Goal: Book appointment/travel/reservation

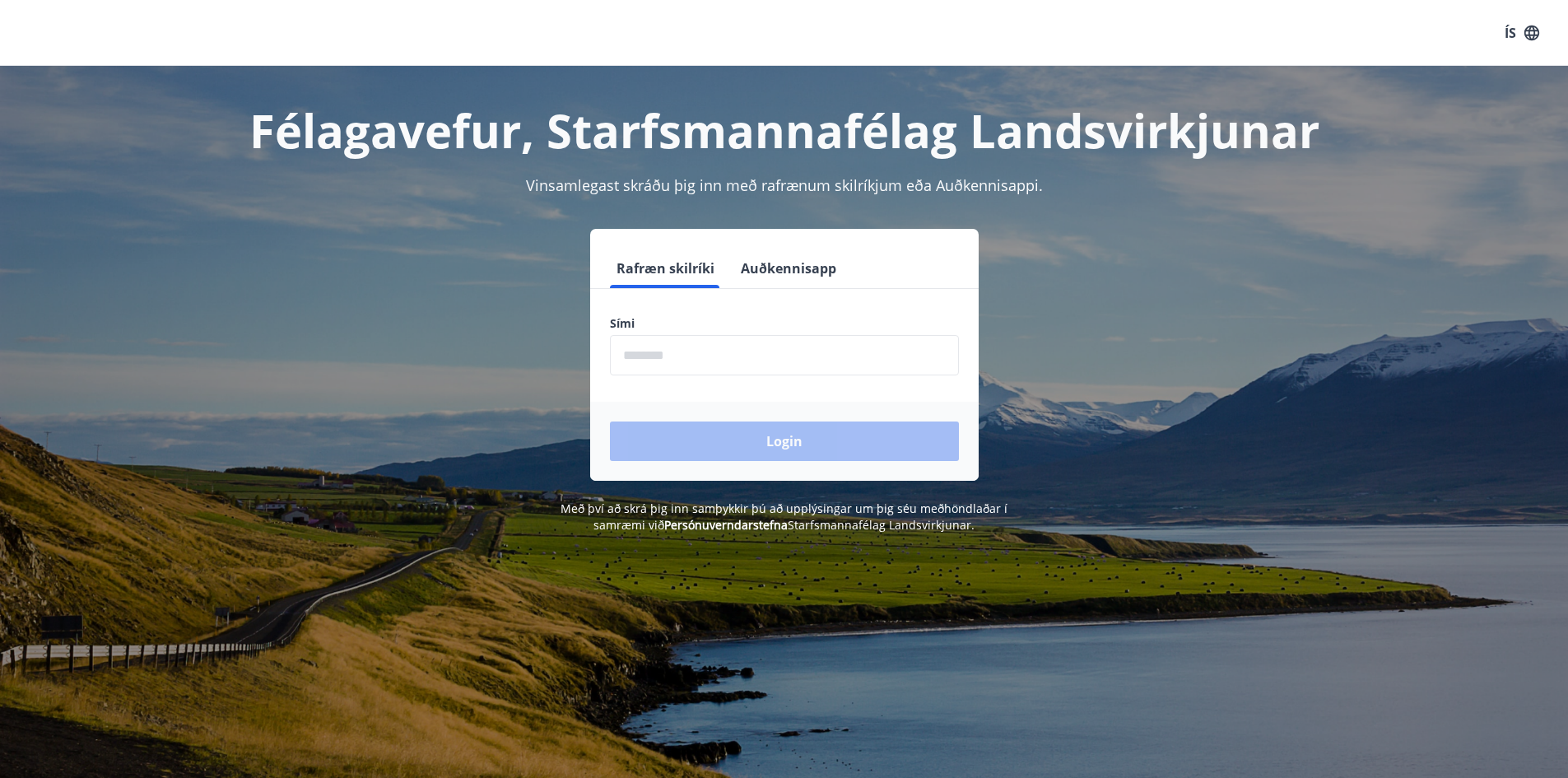
click at [892, 345] on input "phone" at bounding box center [784, 355] width 349 height 40
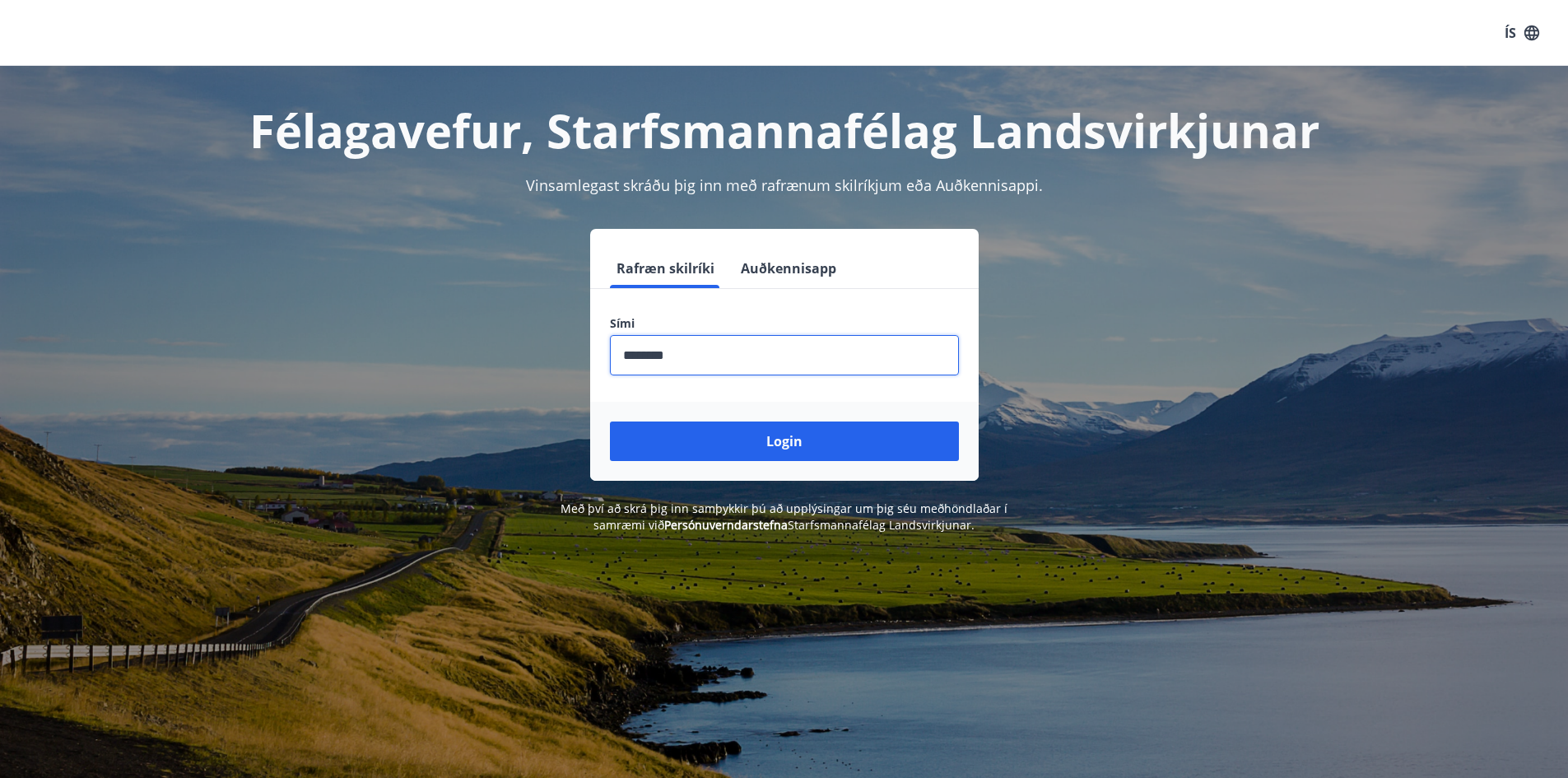
type input "********"
click at [610, 421] on button "Login" at bounding box center [784, 441] width 349 height 40
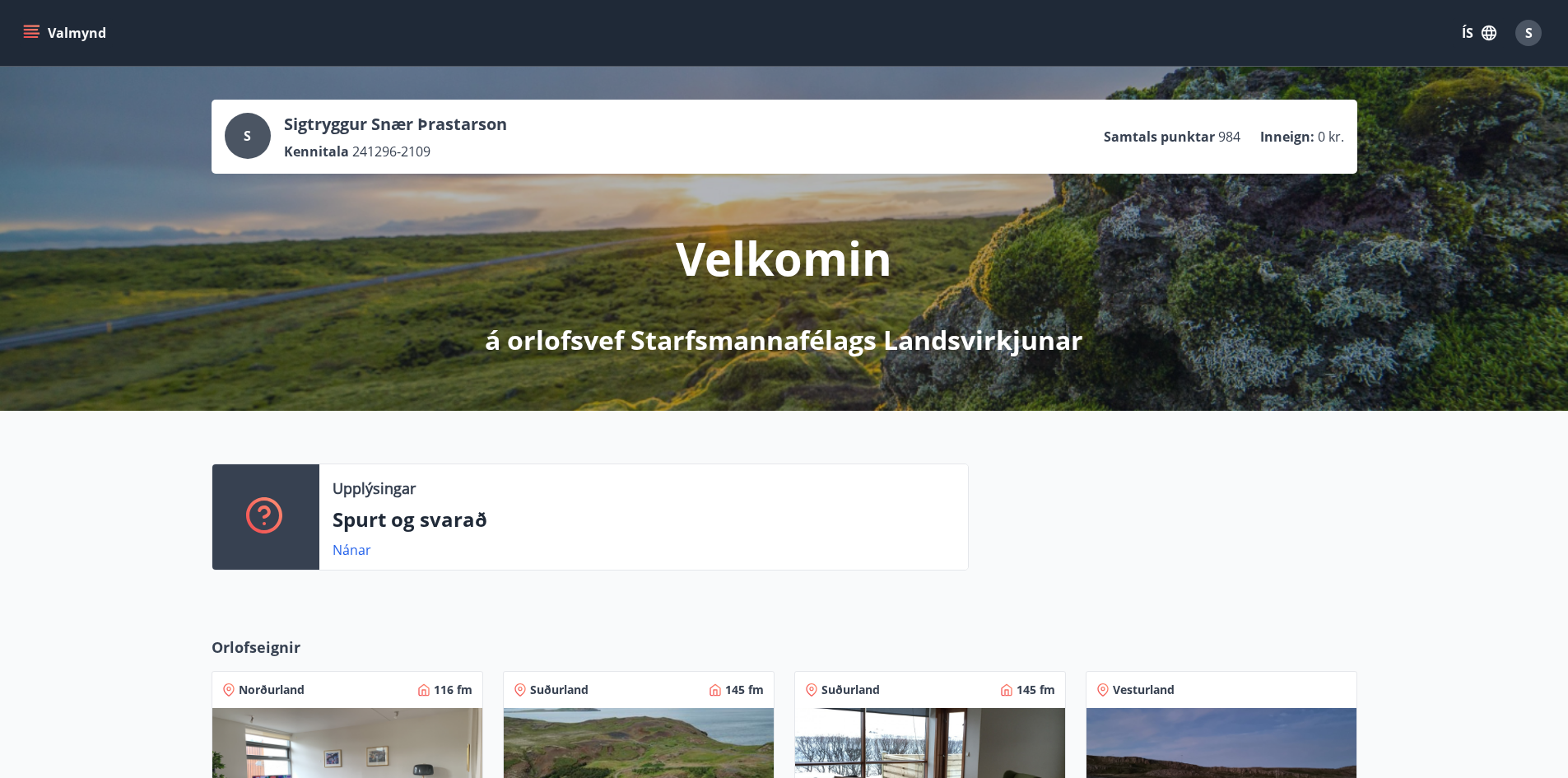
click at [31, 29] on icon "menu" at bounding box center [31, 30] width 15 height 2
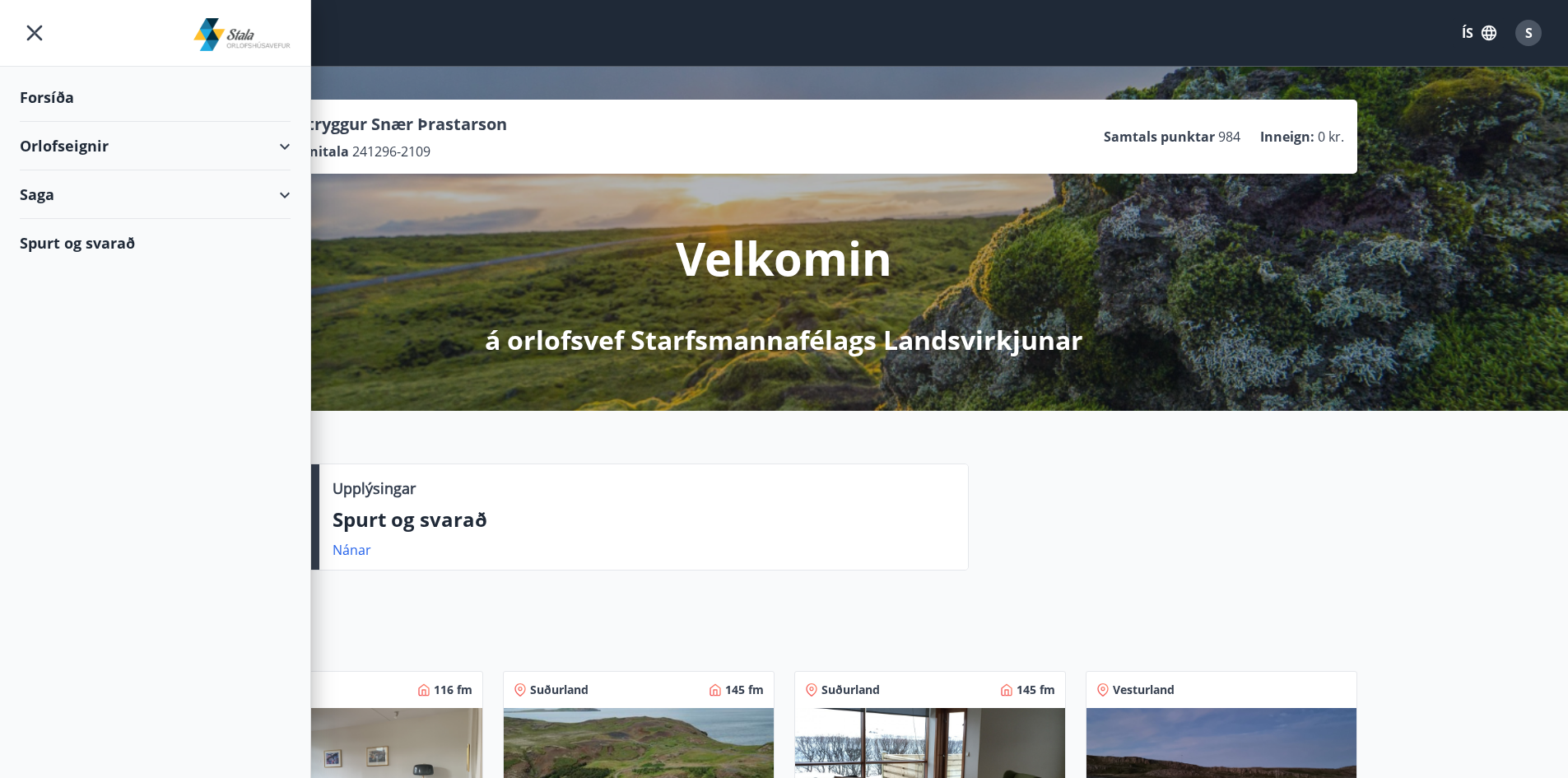
click at [165, 129] on div "Orlofseignir" at bounding box center [155, 146] width 271 height 49
click at [72, 225] on div "Bókunardagatal" at bounding box center [155, 223] width 244 height 34
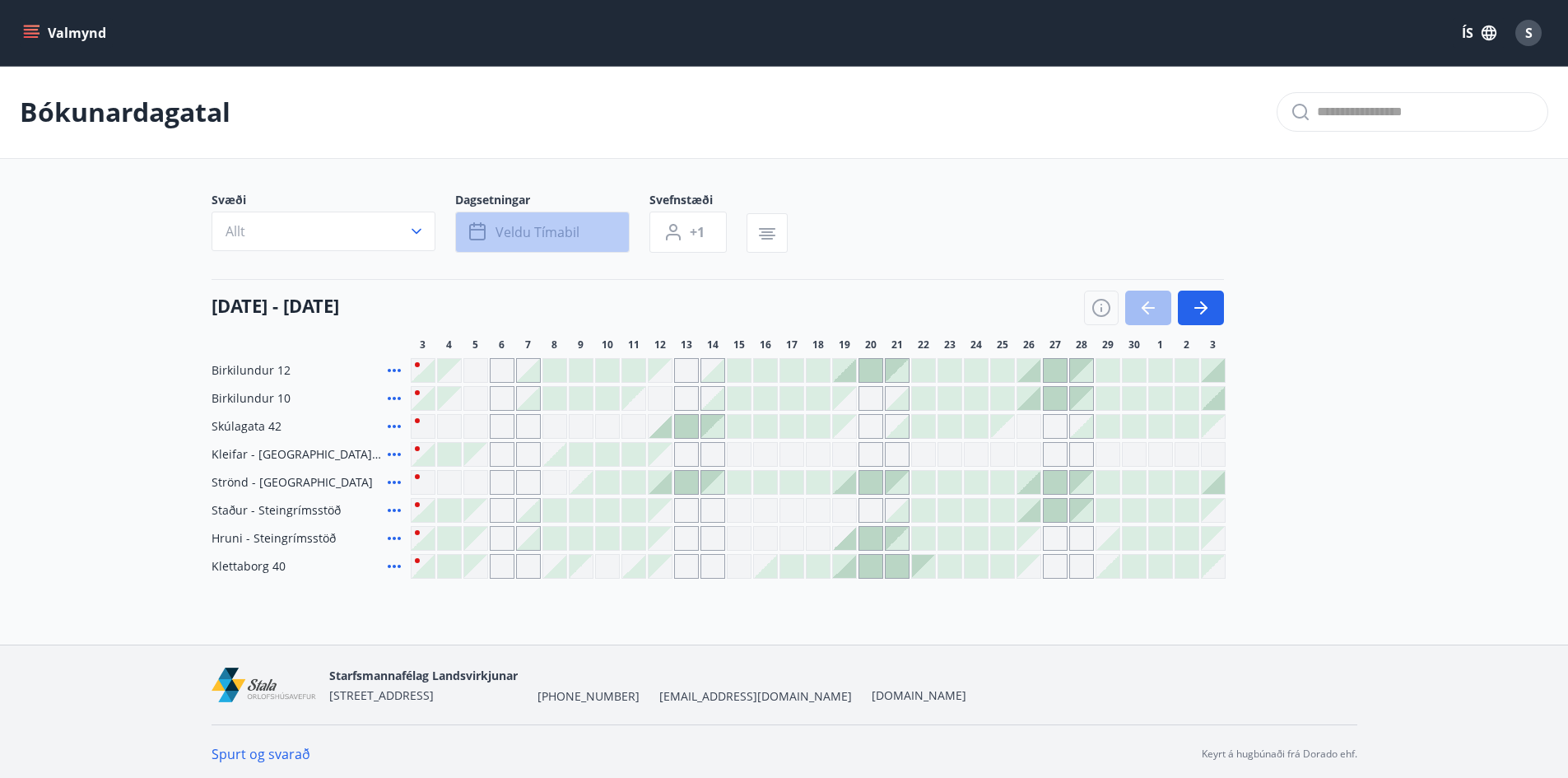
click at [529, 235] on span "Veldu tímabil" at bounding box center [538, 232] width 84 height 18
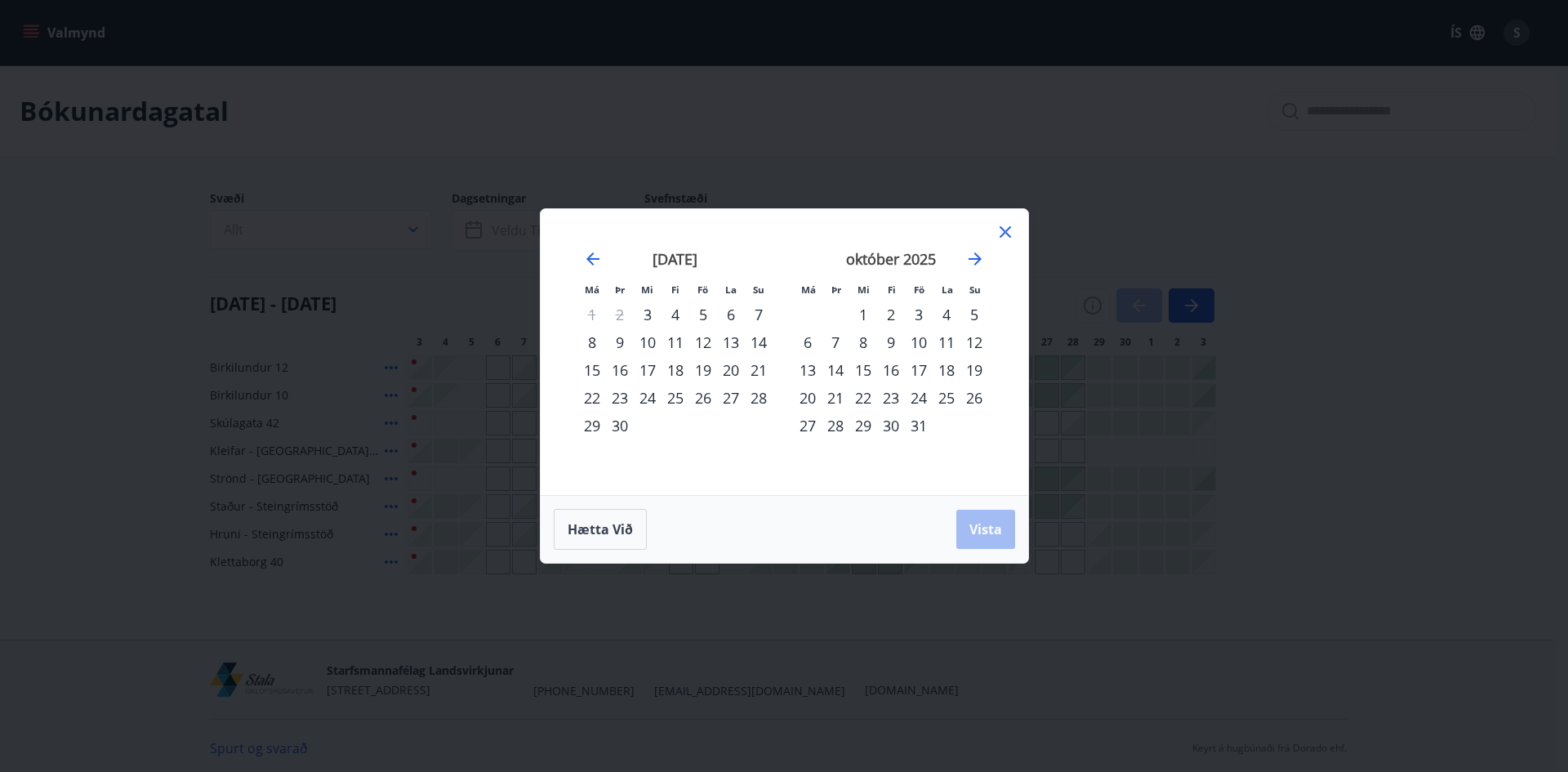
click at [706, 374] on div "19" at bounding box center [703, 370] width 28 height 28
click at [590, 403] on div "22" at bounding box center [592, 398] width 28 height 28
click at [994, 524] on span "Vista" at bounding box center [986, 529] width 32 height 18
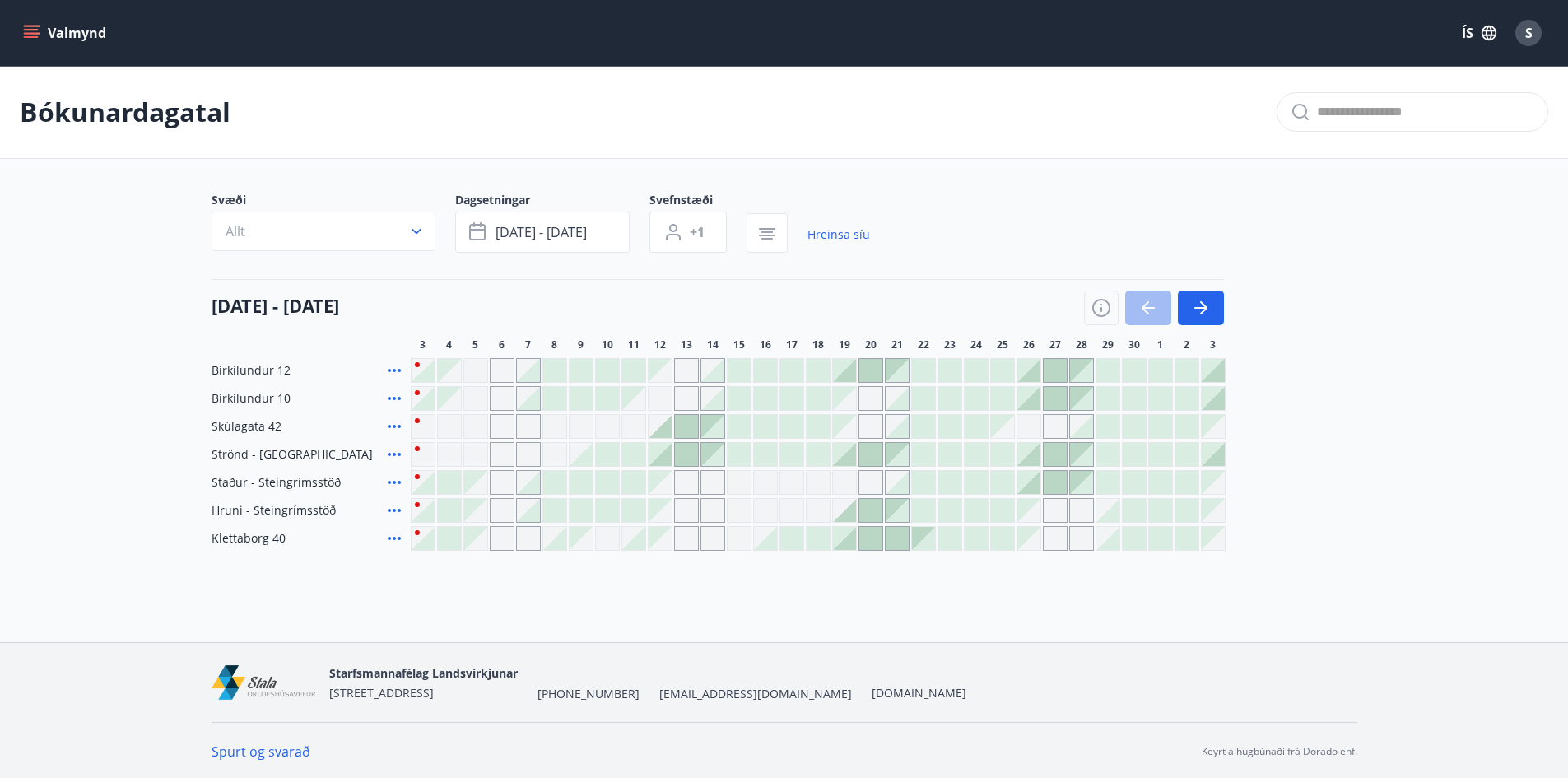
click at [846, 544] on div at bounding box center [844, 538] width 23 height 23
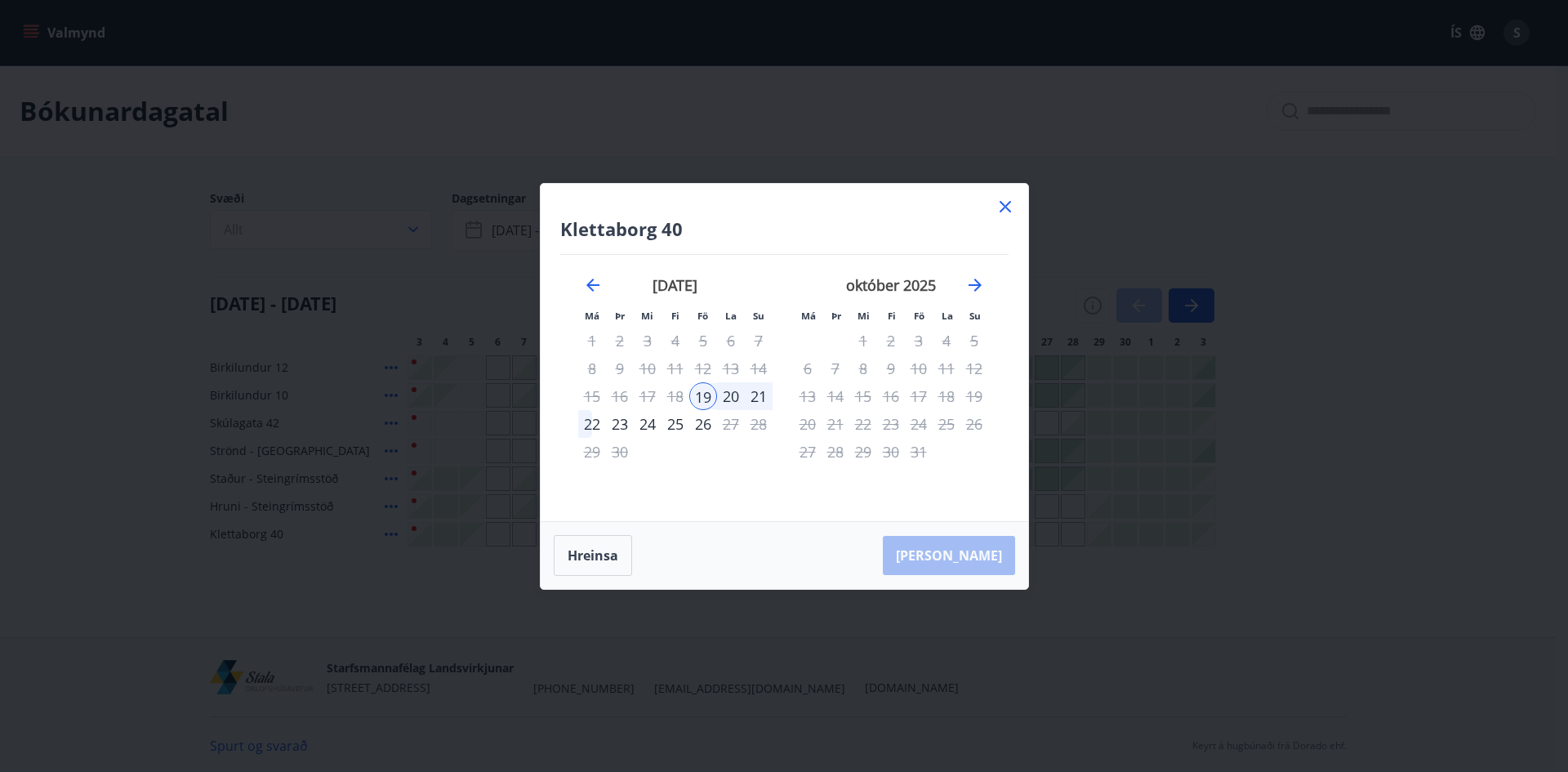
click at [597, 428] on div "22" at bounding box center [592, 424] width 28 height 28
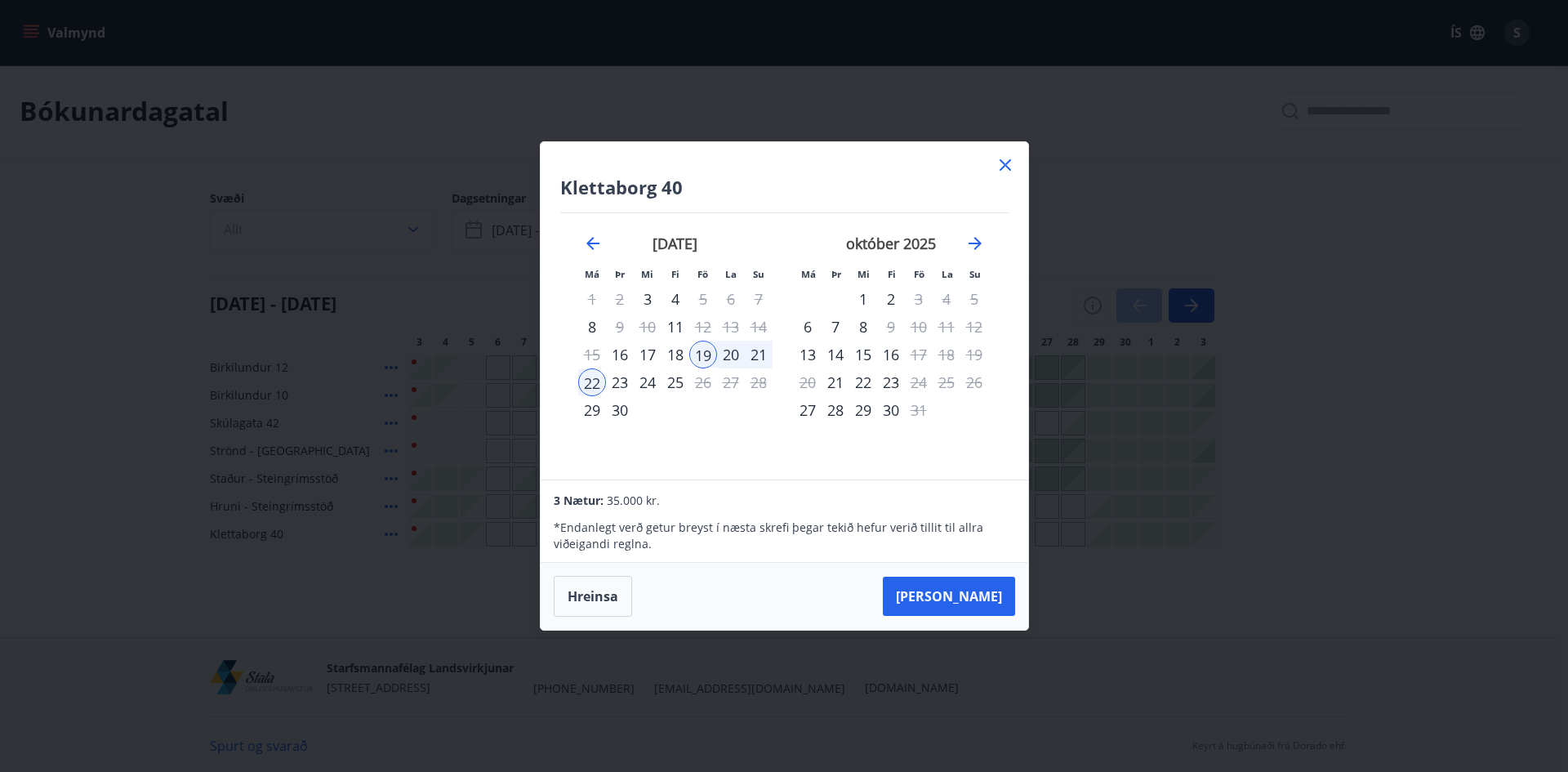
click at [1001, 162] on icon at bounding box center [1004, 165] width 11 height 11
